Goal: Information Seeking & Learning: Understand process/instructions

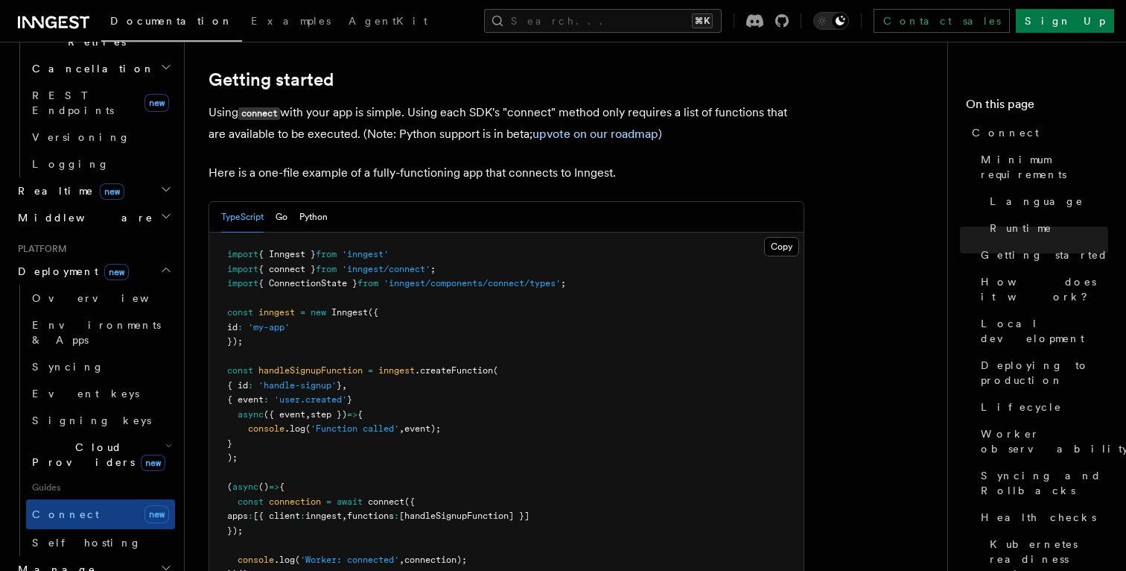
scroll to position [1011, 0]
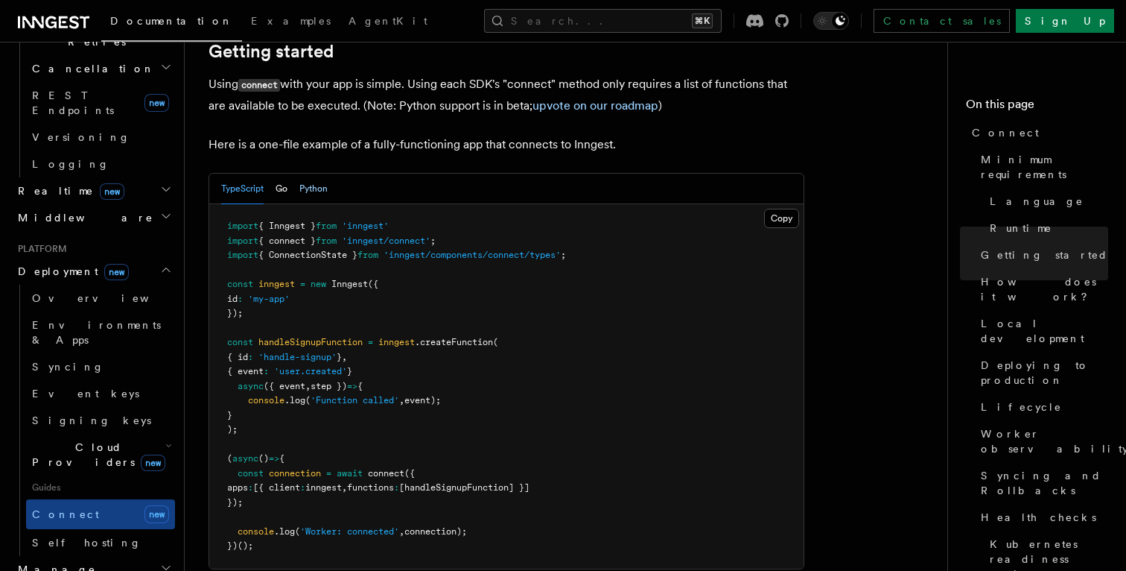
click at [307, 174] on button "Python" at bounding box center [313, 189] width 28 height 31
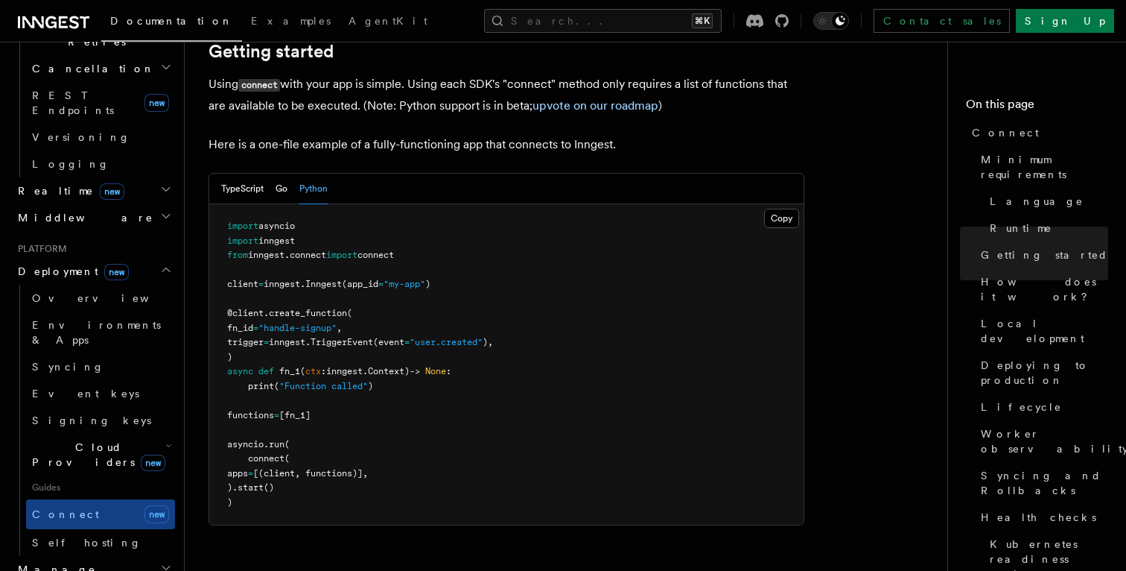
click at [272, 174] on div "TypeScript Go Python" at bounding box center [274, 189] width 107 height 31
click at [267, 174] on div "TypeScript Go Python" at bounding box center [274, 189] width 107 height 31
click at [287, 174] on button "Go" at bounding box center [282, 189] width 12 height 31
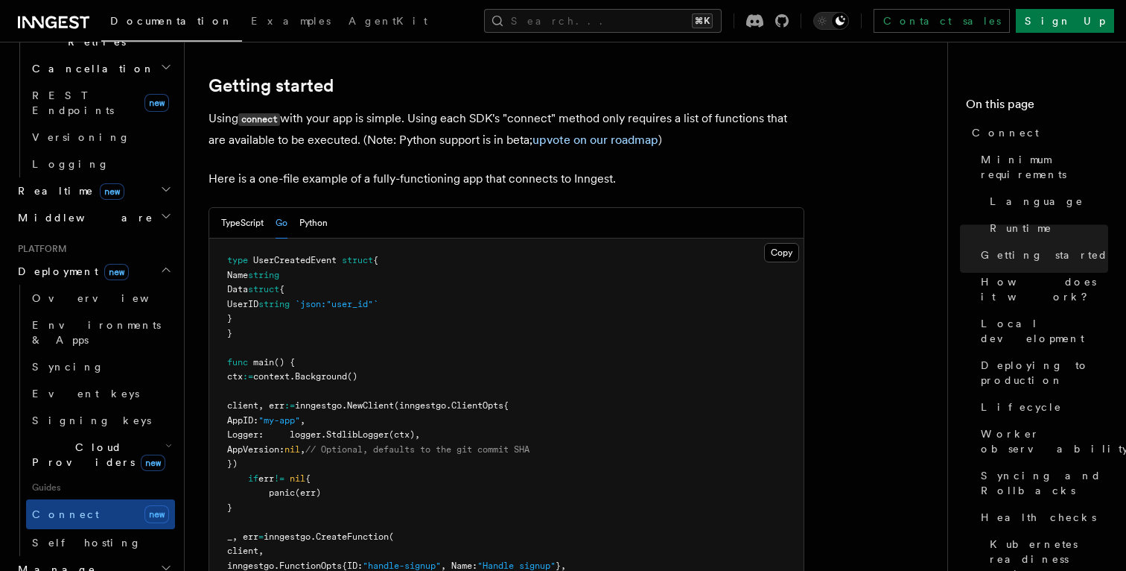
scroll to position [886, 0]
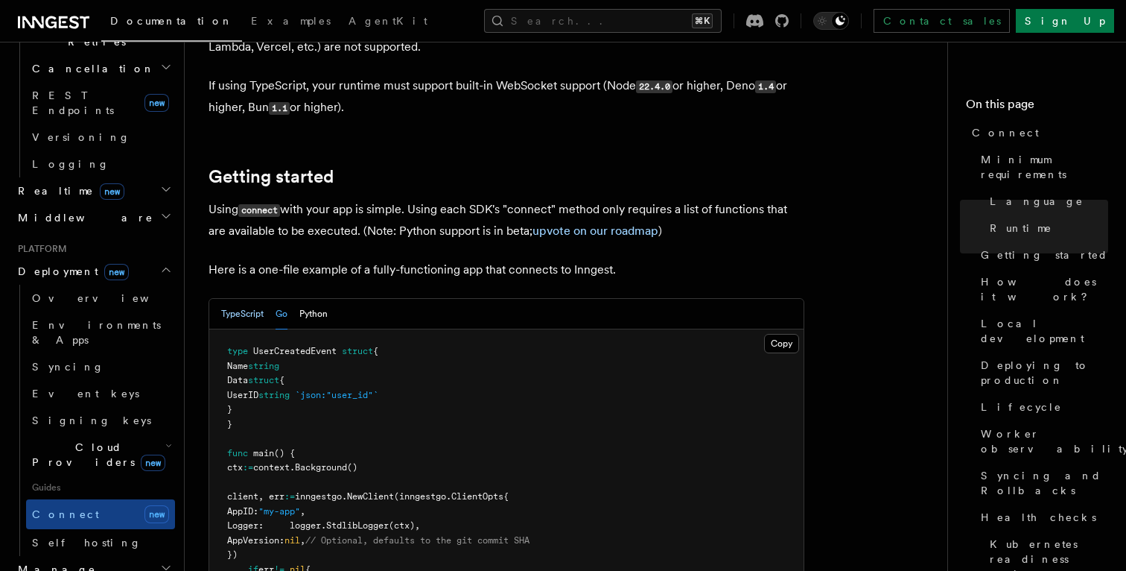
click at [235, 299] on button "TypeScript" at bounding box center [242, 314] width 42 height 31
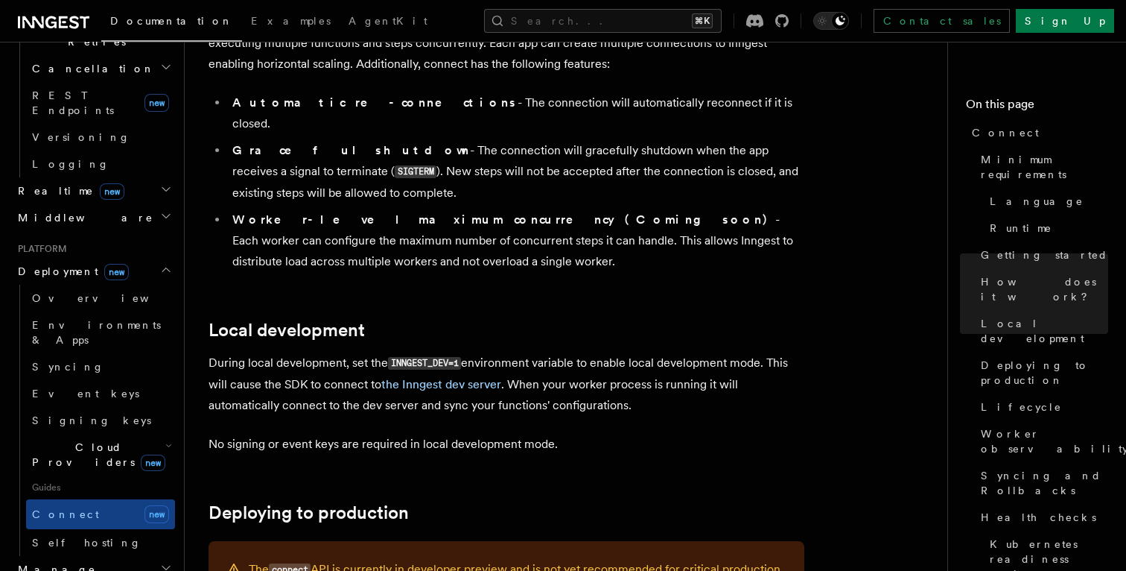
scroll to position [1711, 0]
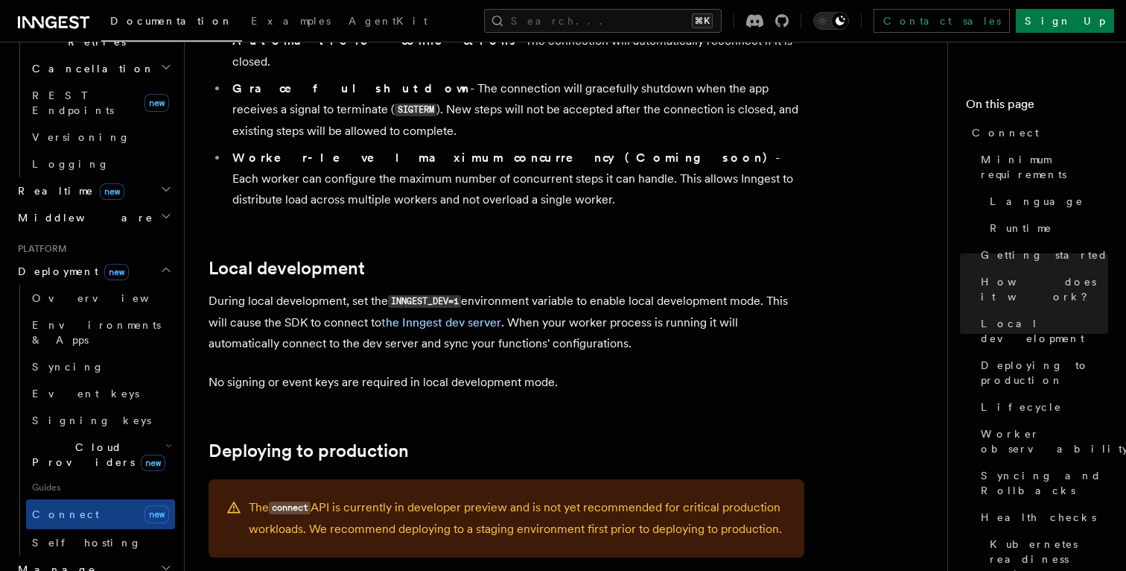
click at [523, 372] on p "No signing or event keys are required in local development mode." at bounding box center [507, 382] width 596 height 21
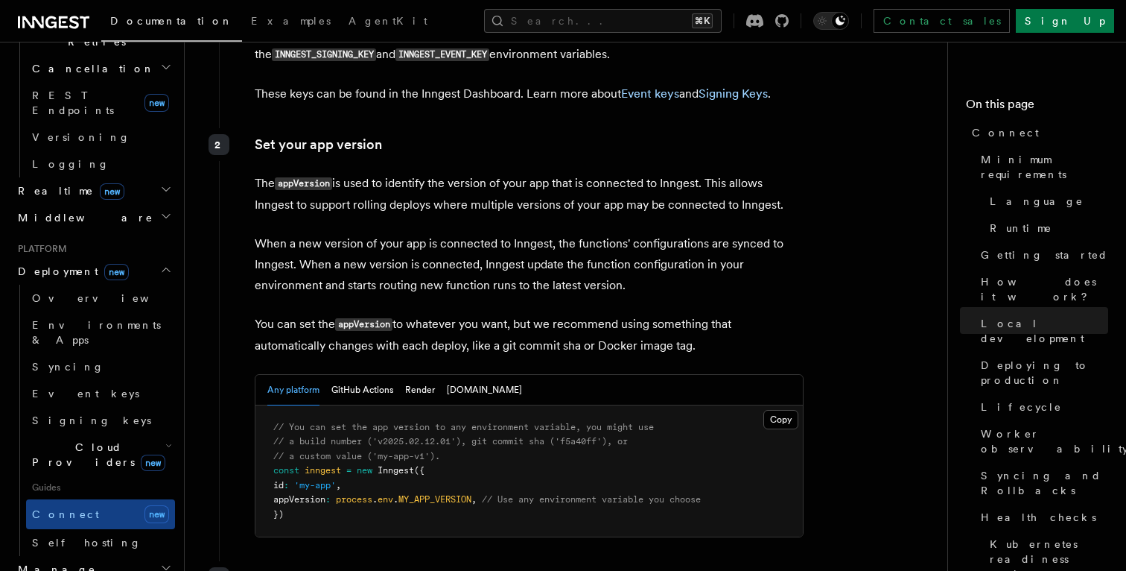
scroll to position [2307, 0]
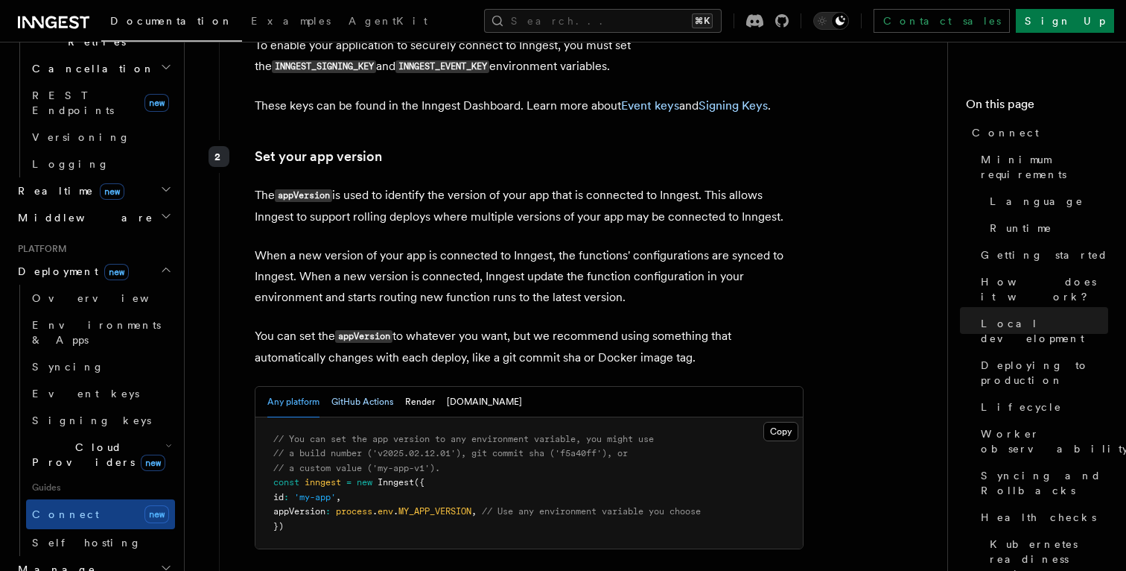
click at [375, 387] on button "GitHub Actions" at bounding box center [362, 402] width 62 height 31
click at [436, 387] on div "Any platform GitHub Actions Render Fly.io" at bounding box center [394, 402] width 255 height 31
click at [457, 387] on button "[DOMAIN_NAME]" at bounding box center [484, 402] width 75 height 31
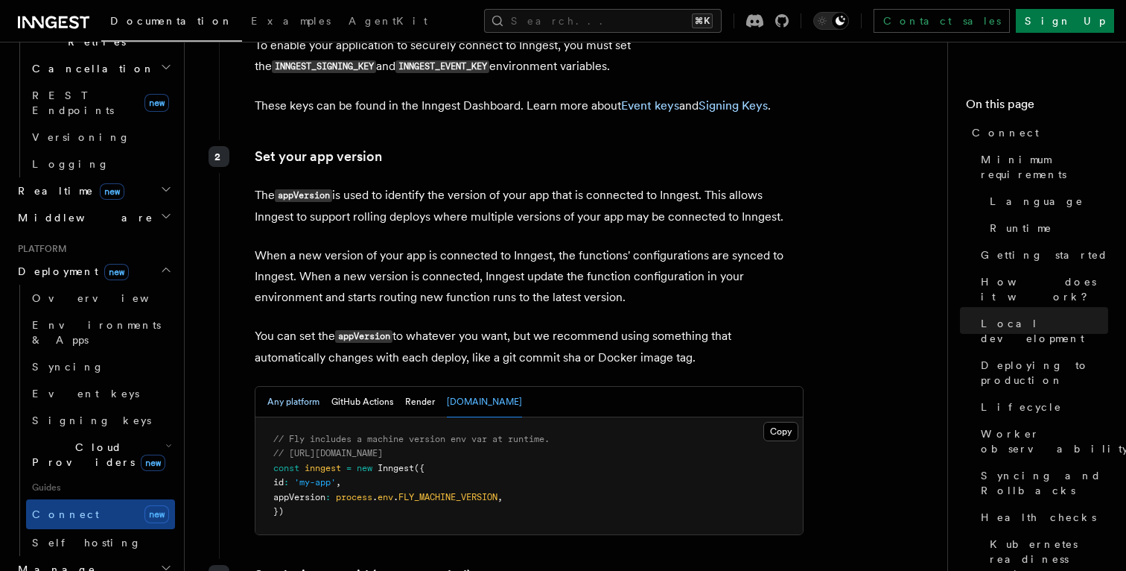
click at [282, 387] on button "Any platform" at bounding box center [293, 402] width 52 height 31
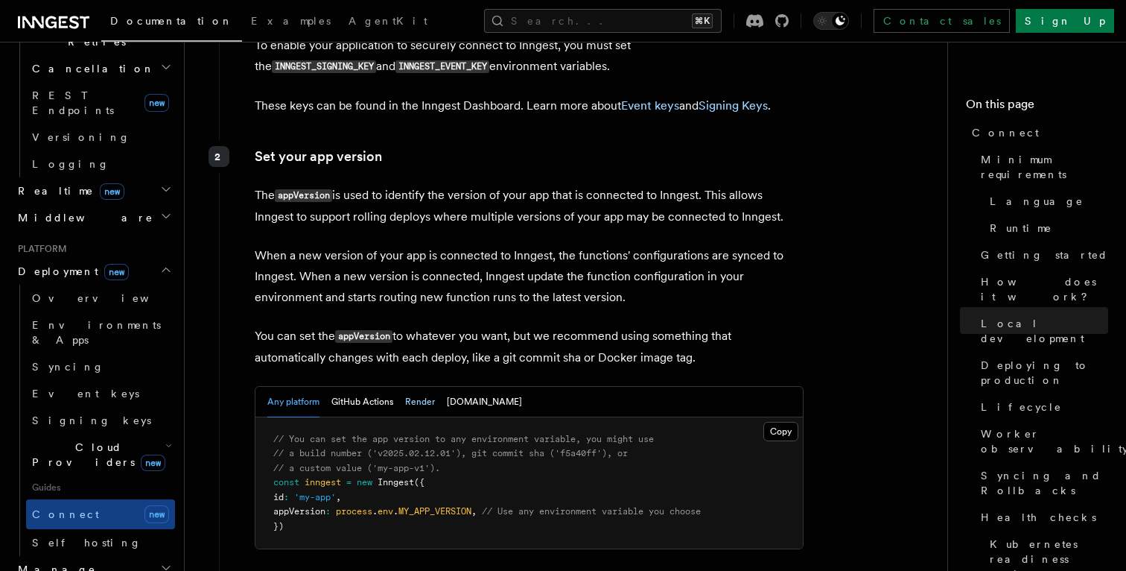
click at [413, 387] on button "Render" at bounding box center [420, 402] width 30 height 31
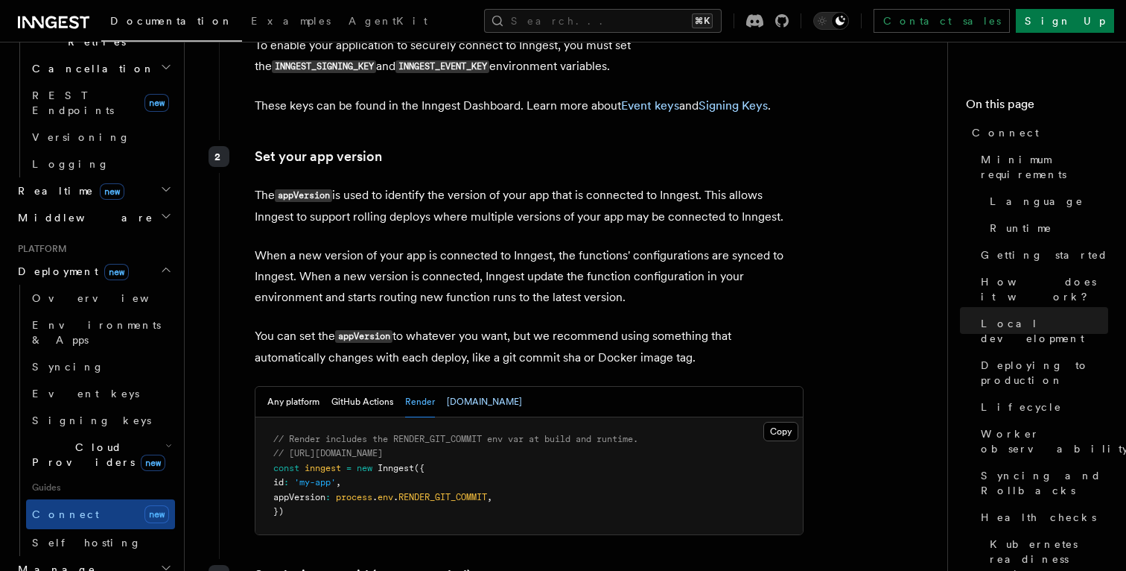
click at [466, 387] on button "[DOMAIN_NAME]" at bounding box center [484, 402] width 75 height 31
click at [354, 387] on button "GitHub Actions" at bounding box center [362, 402] width 62 height 31
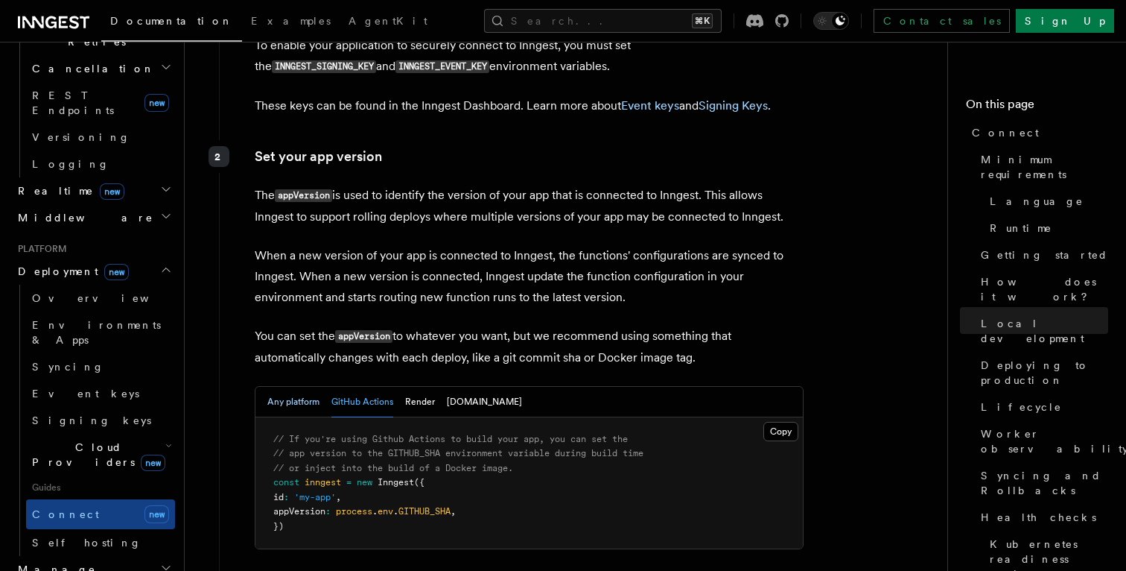
click at [298, 387] on button "Any platform" at bounding box center [293, 402] width 52 height 31
click at [381, 387] on button "GitHub Actions" at bounding box center [362, 402] width 62 height 31
click at [447, 387] on button "[DOMAIN_NAME]" at bounding box center [484, 402] width 75 height 31
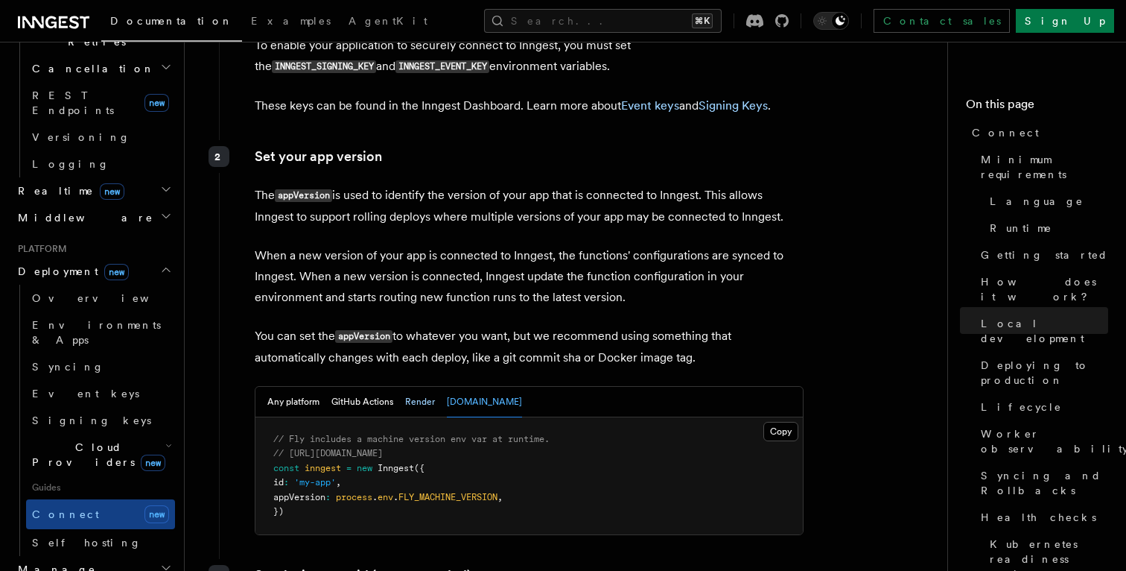
click at [421, 387] on button "Render" at bounding box center [420, 402] width 30 height 31
click at [363, 387] on button "GitHub Actions" at bounding box center [362, 402] width 62 height 31
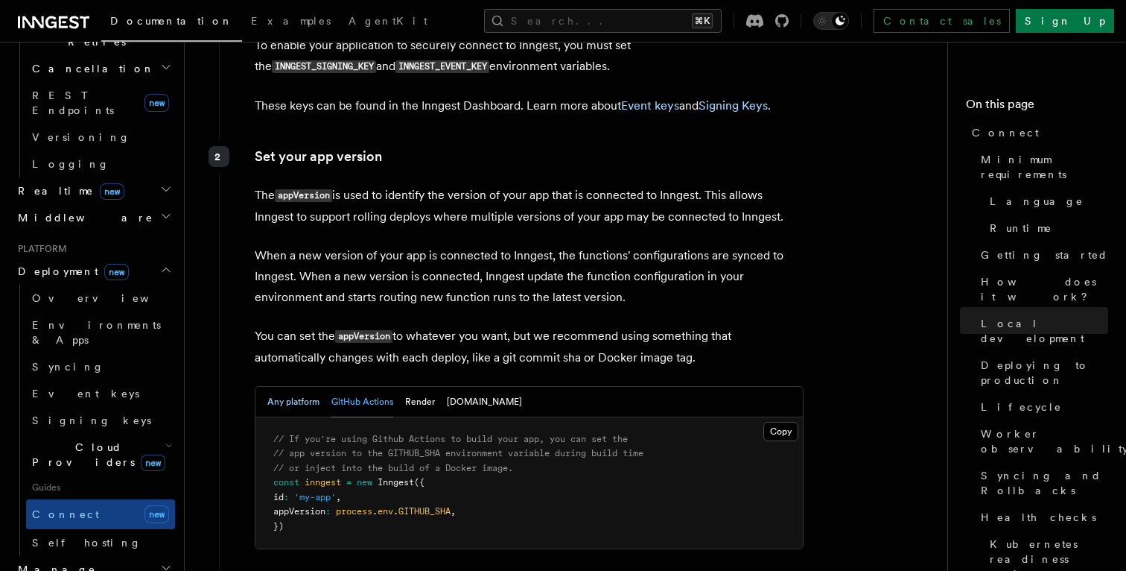
click at [270, 387] on button "Any platform" at bounding box center [293, 402] width 52 height 31
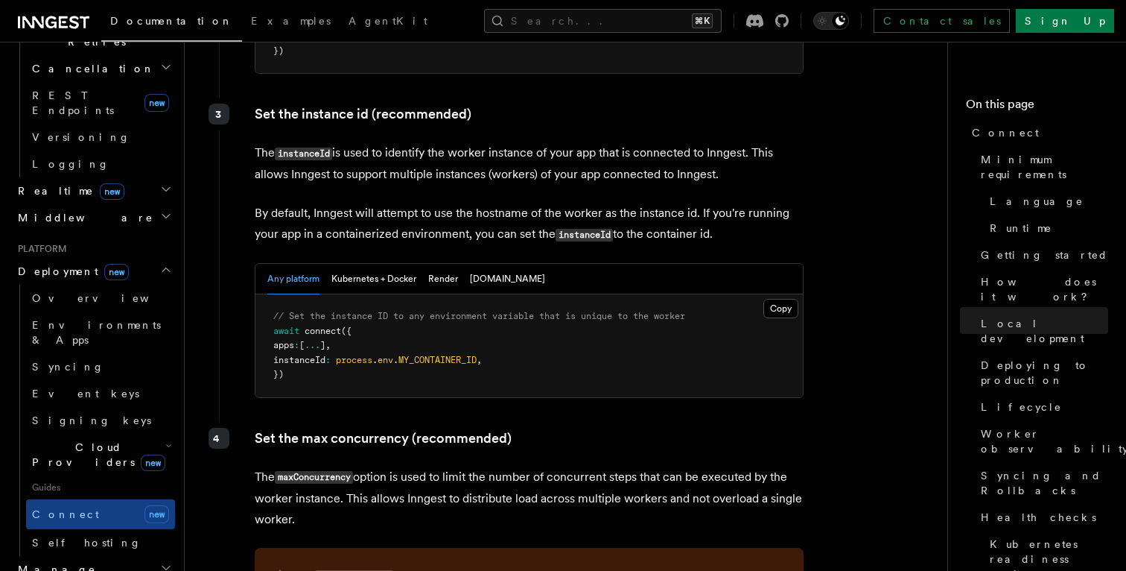
scroll to position [2717, 0]
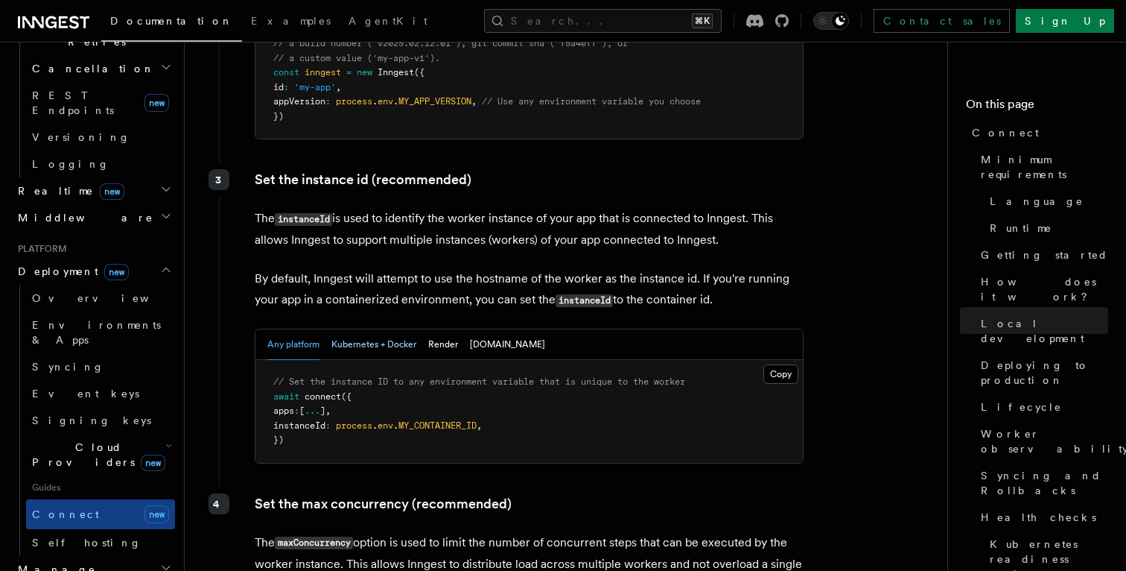
click at [405, 329] on button "Kubernetes + Docker" at bounding box center [373, 344] width 85 height 31
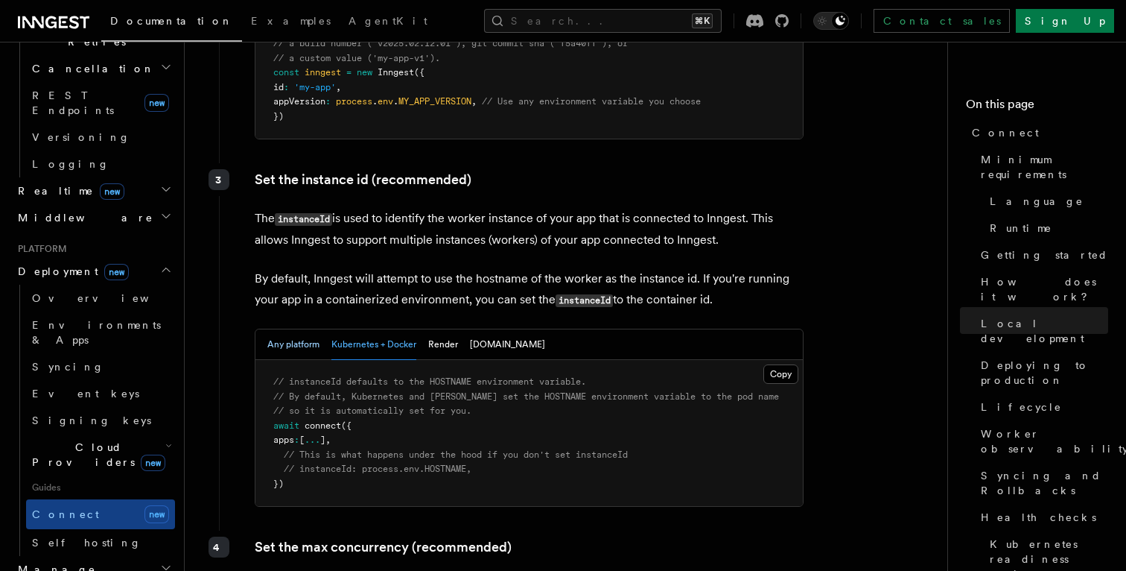
click at [311, 329] on button "Any platform" at bounding box center [293, 344] width 52 height 31
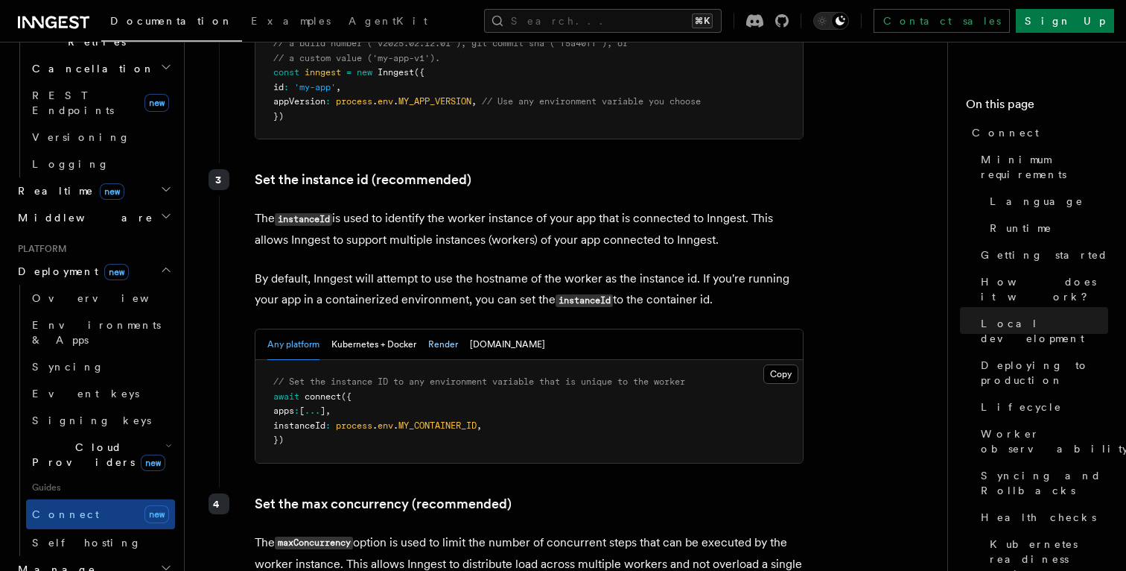
click at [439, 329] on button "Render" at bounding box center [443, 344] width 30 height 31
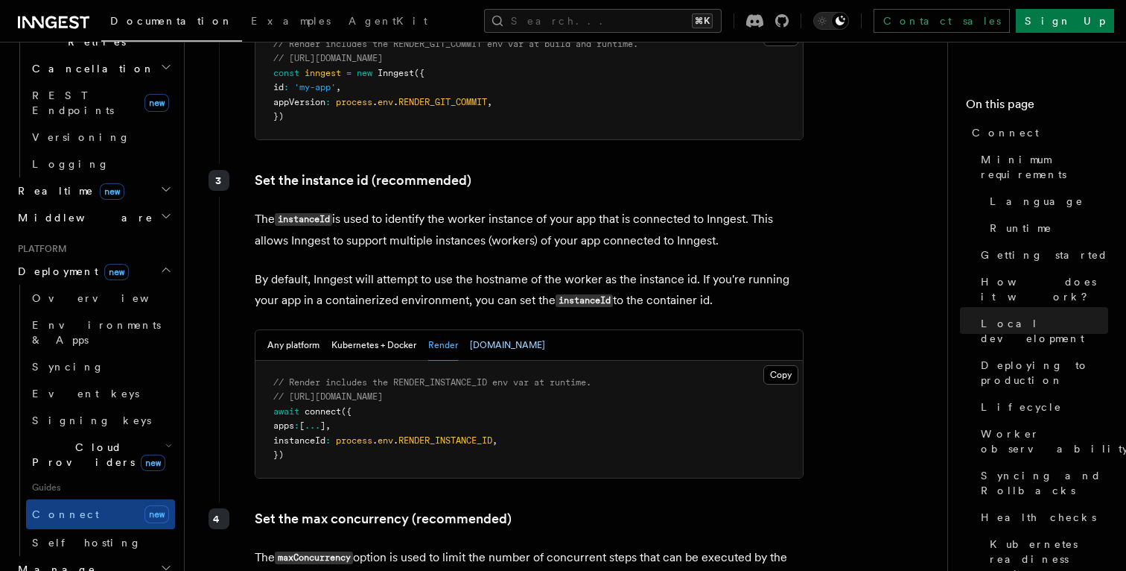
click at [471, 330] on button "[DOMAIN_NAME]" at bounding box center [507, 345] width 75 height 31
click at [295, 330] on button "Any platform" at bounding box center [293, 345] width 52 height 31
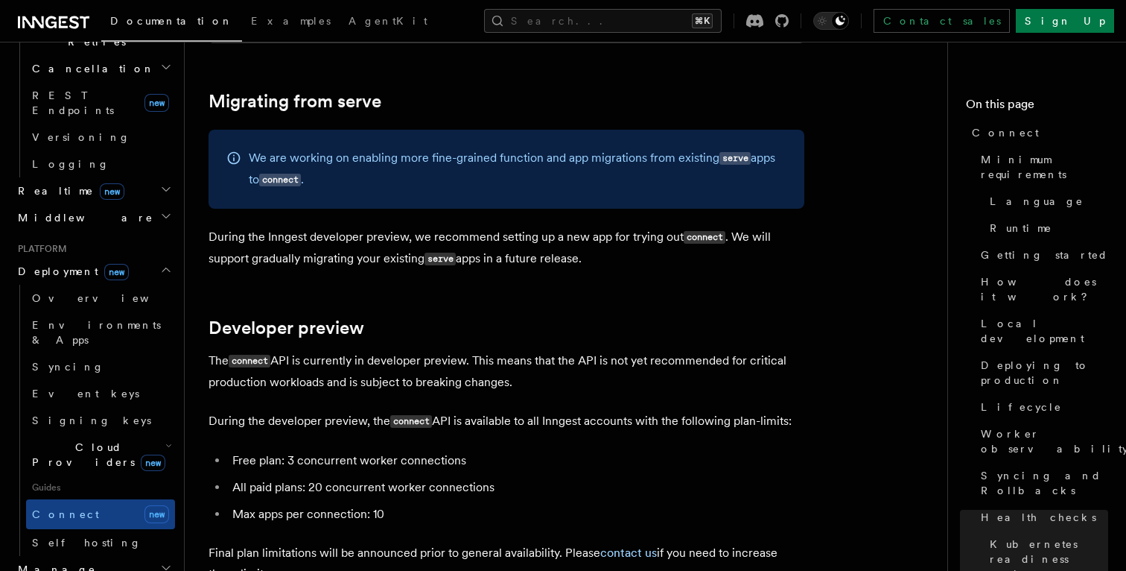
scroll to position [7875, 0]
